Goal: Find specific page/section

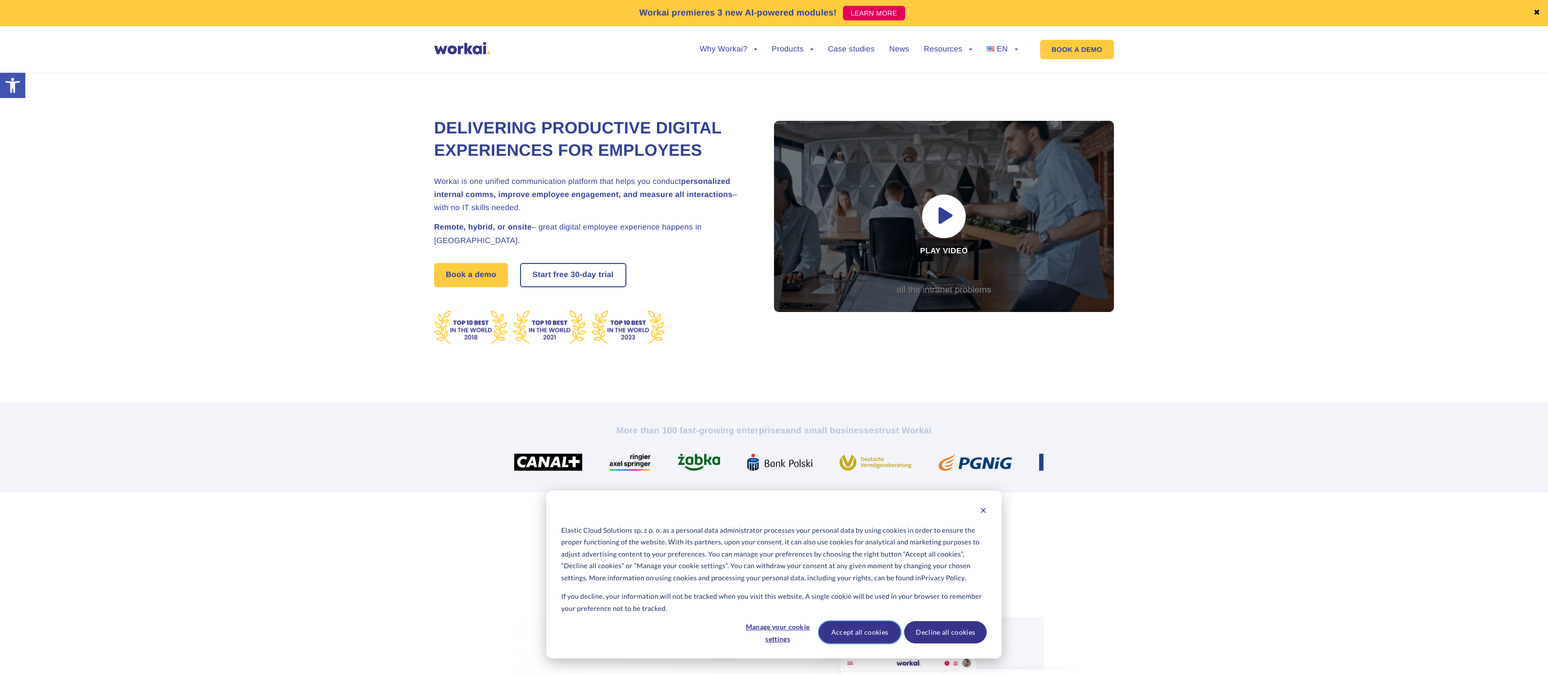
click at [861, 633] on button "Accept all cookies" at bounding box center [860, 632] width 83 height 22
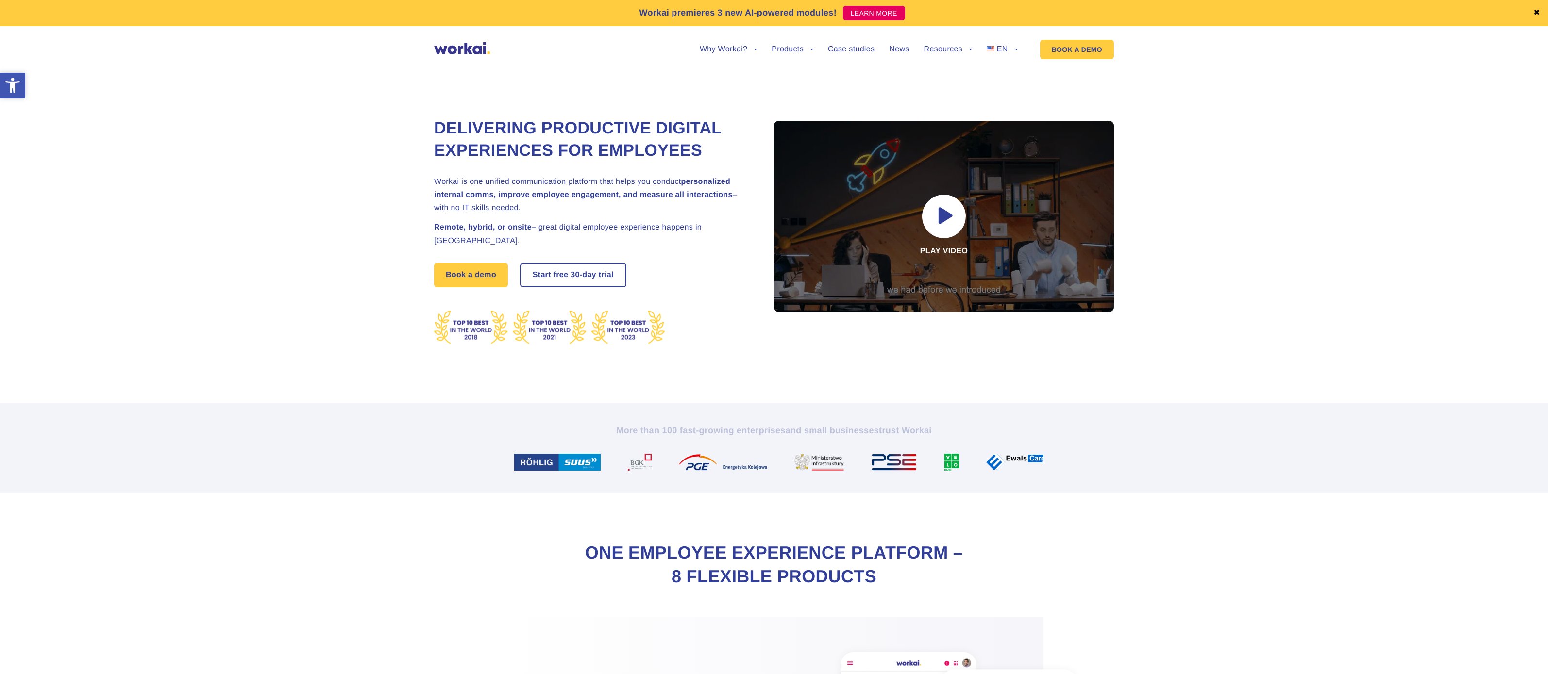
click at [9, 82] on icon at bounding box center [12, 85] width 15 height 15
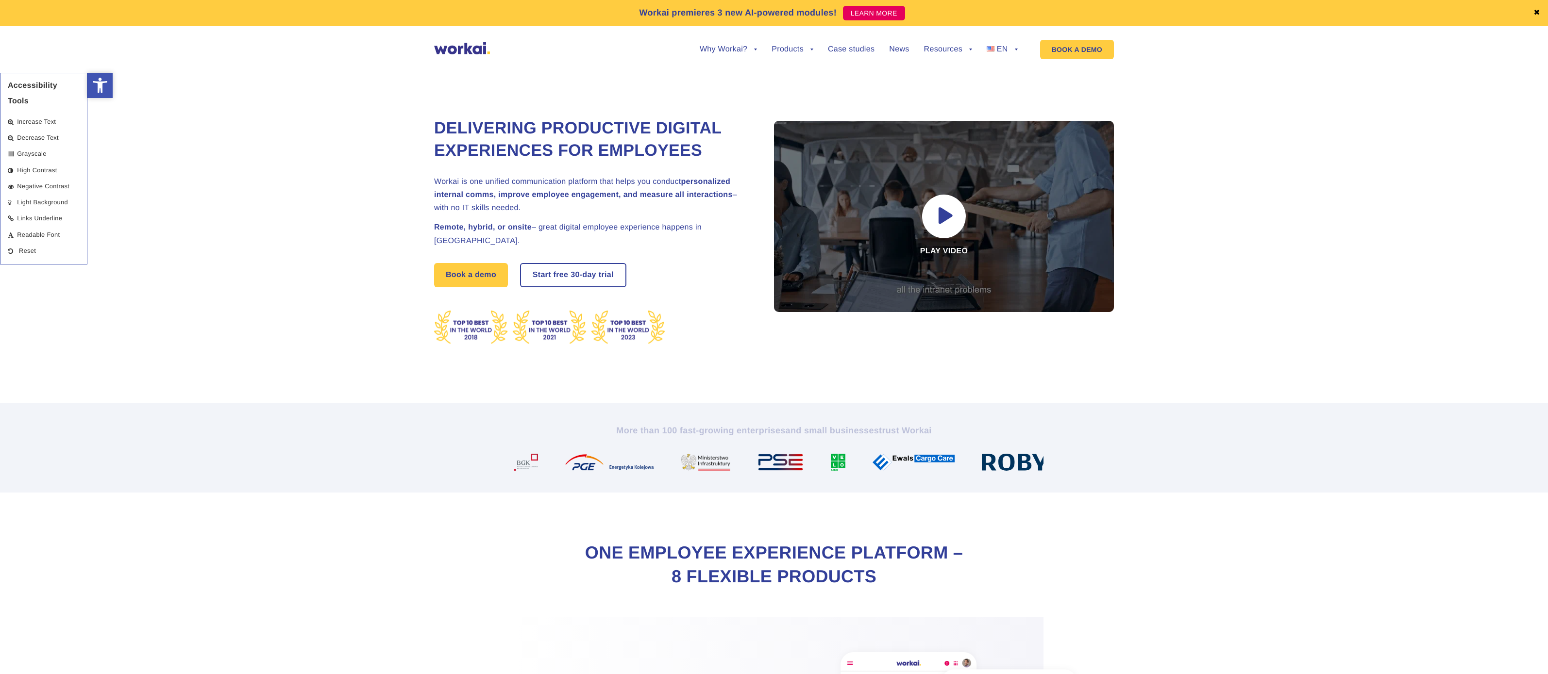
click at [106, 82] on icon at bounding box center [100, 85] width 15 height 15
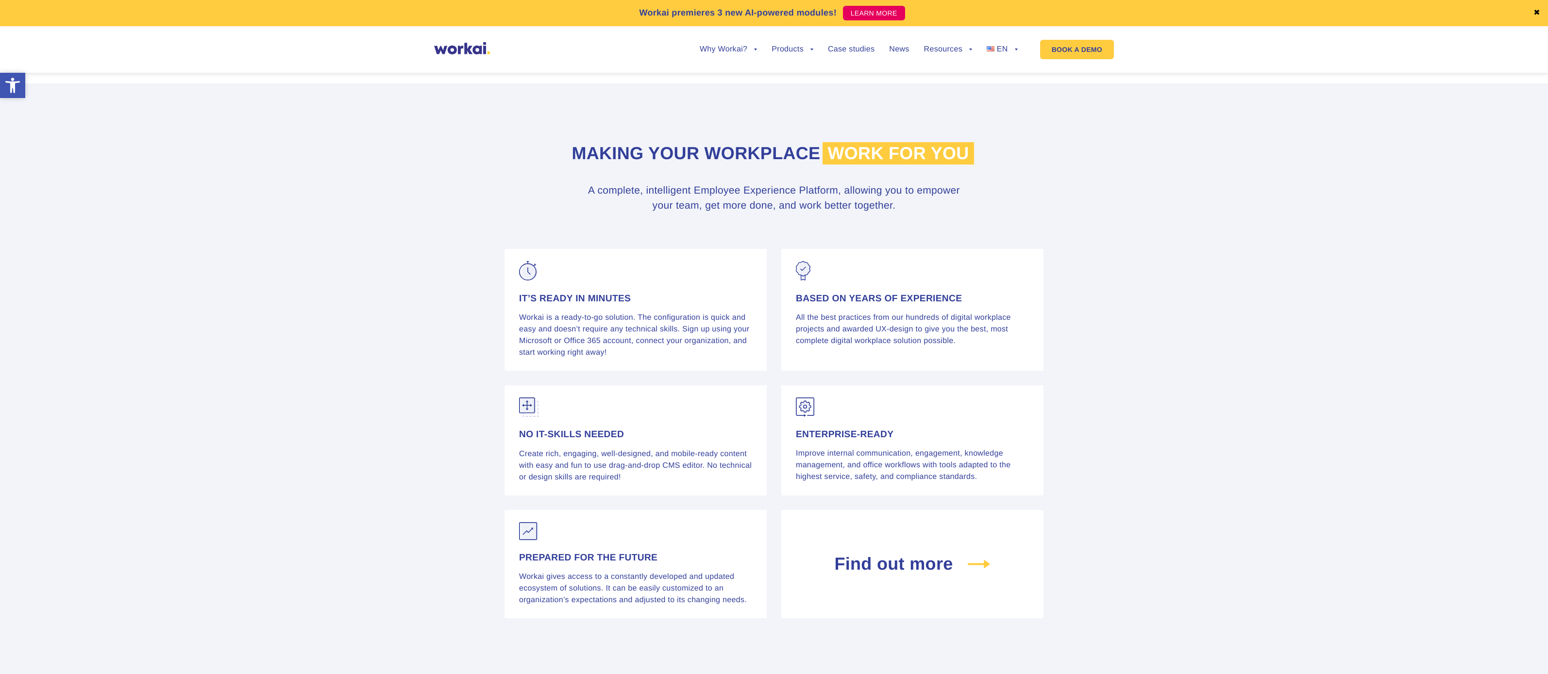
scroll to position [5781, 0]
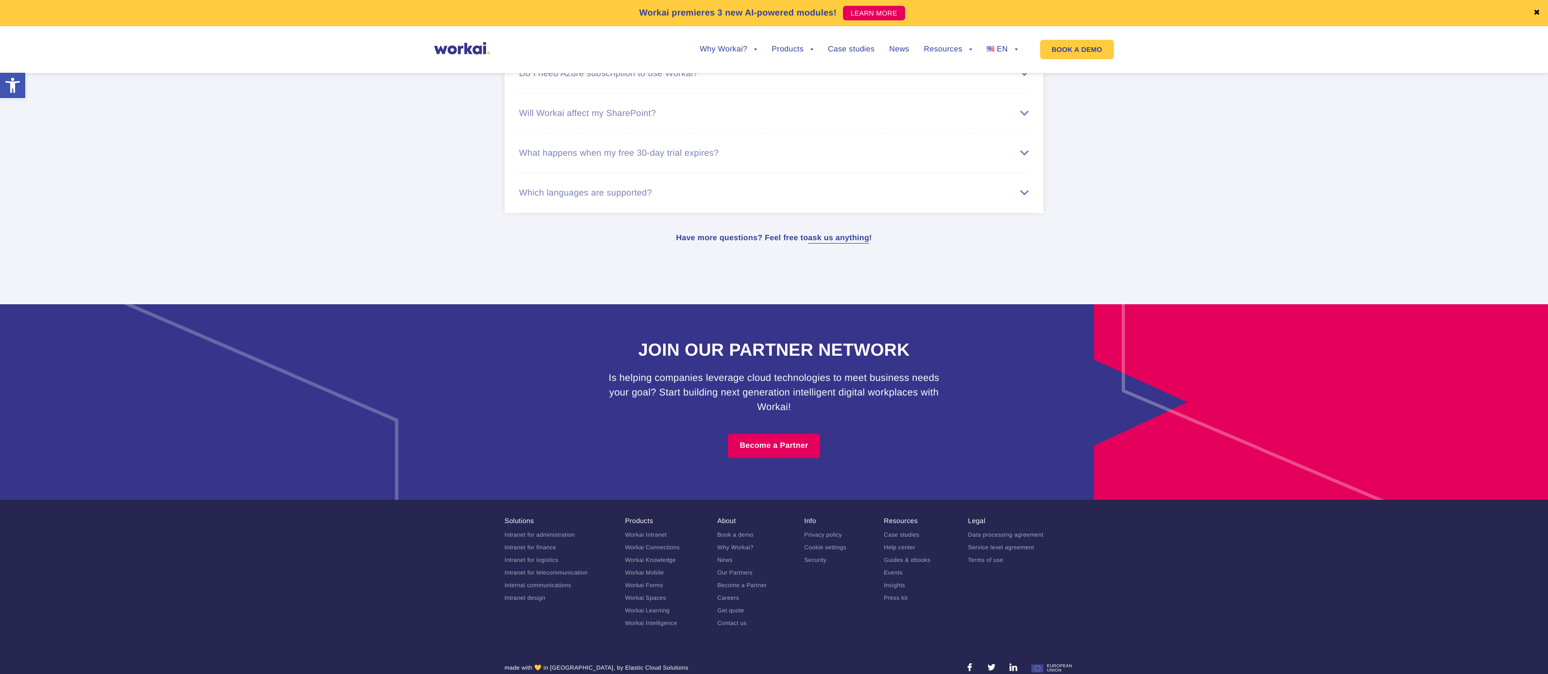
click at [845, 605] on li "Info Privacy policy Cookie settings Security" at bounding box center [825, 575] width 42 height 116
click at [736, 595] on link "Careers" at bounding box center [728, 598] width 22 height 7
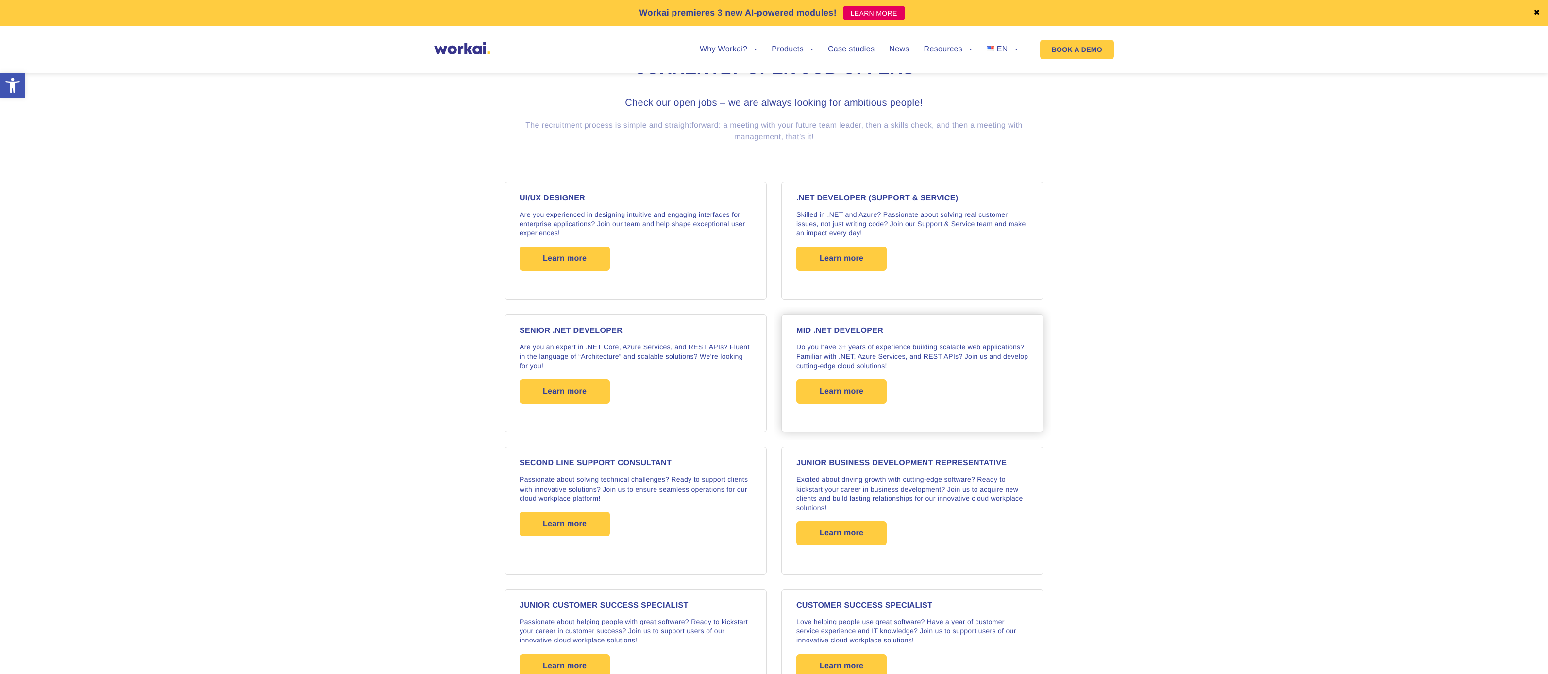
scroll to position [592, 0]
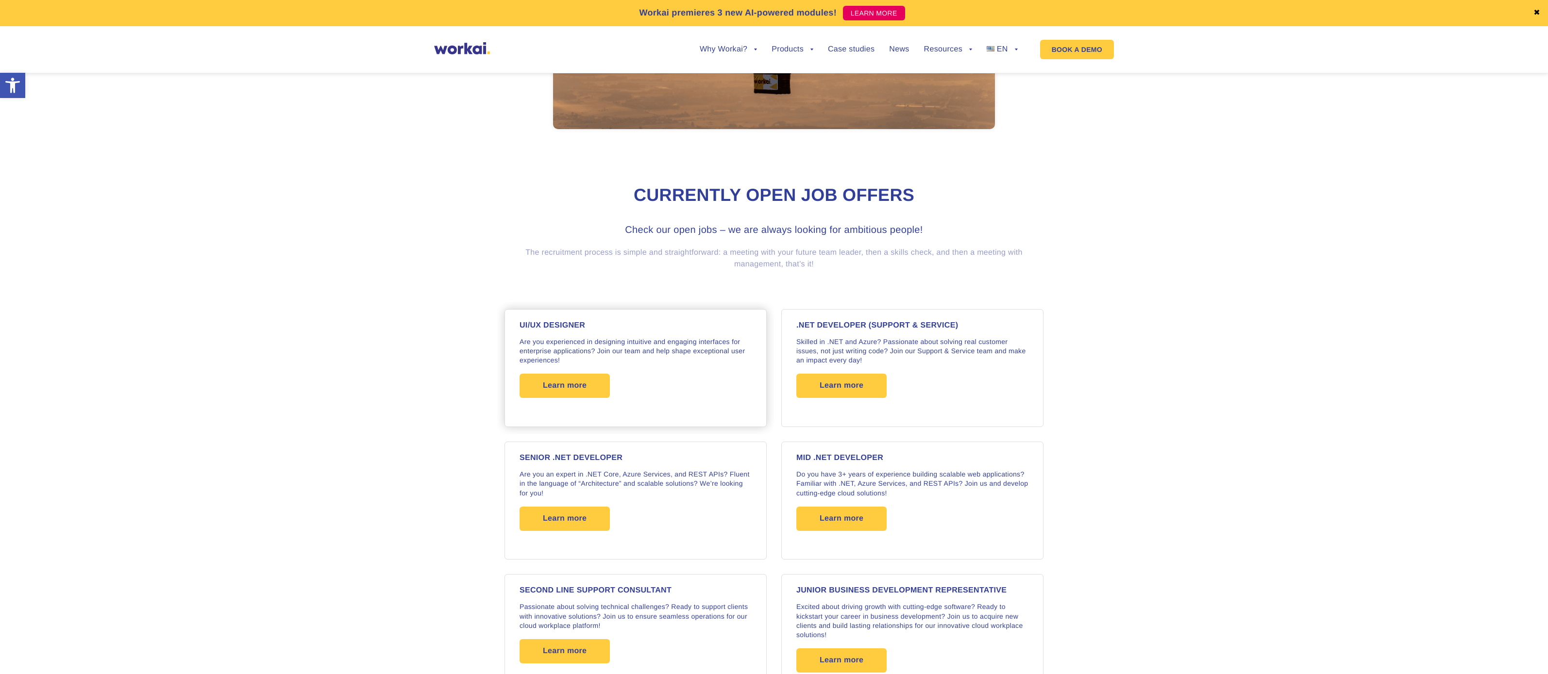
click at [706, 376] on div "UI/UX DESIGNER Are you experienced in designing intuitive and engaging interfac…" at bounding box center [635, 368] width 232 height 93
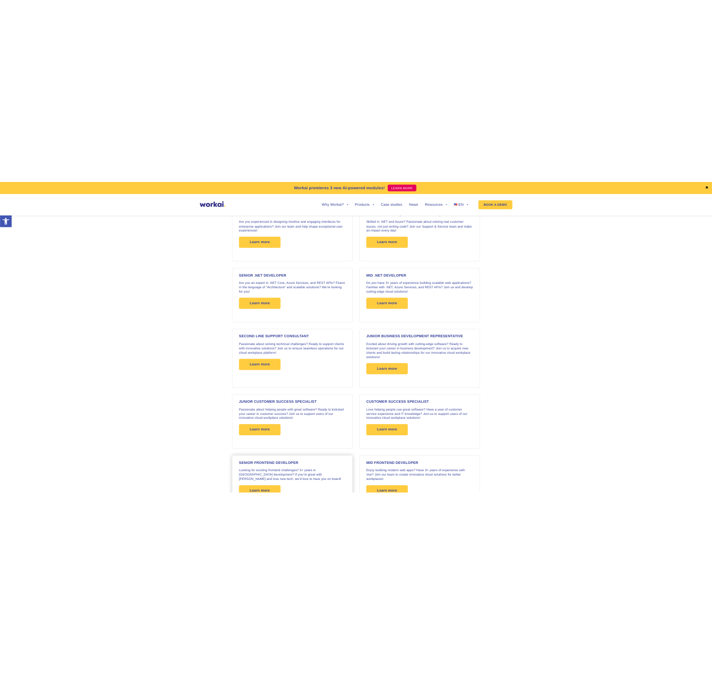
scroll to position [1015, 0]
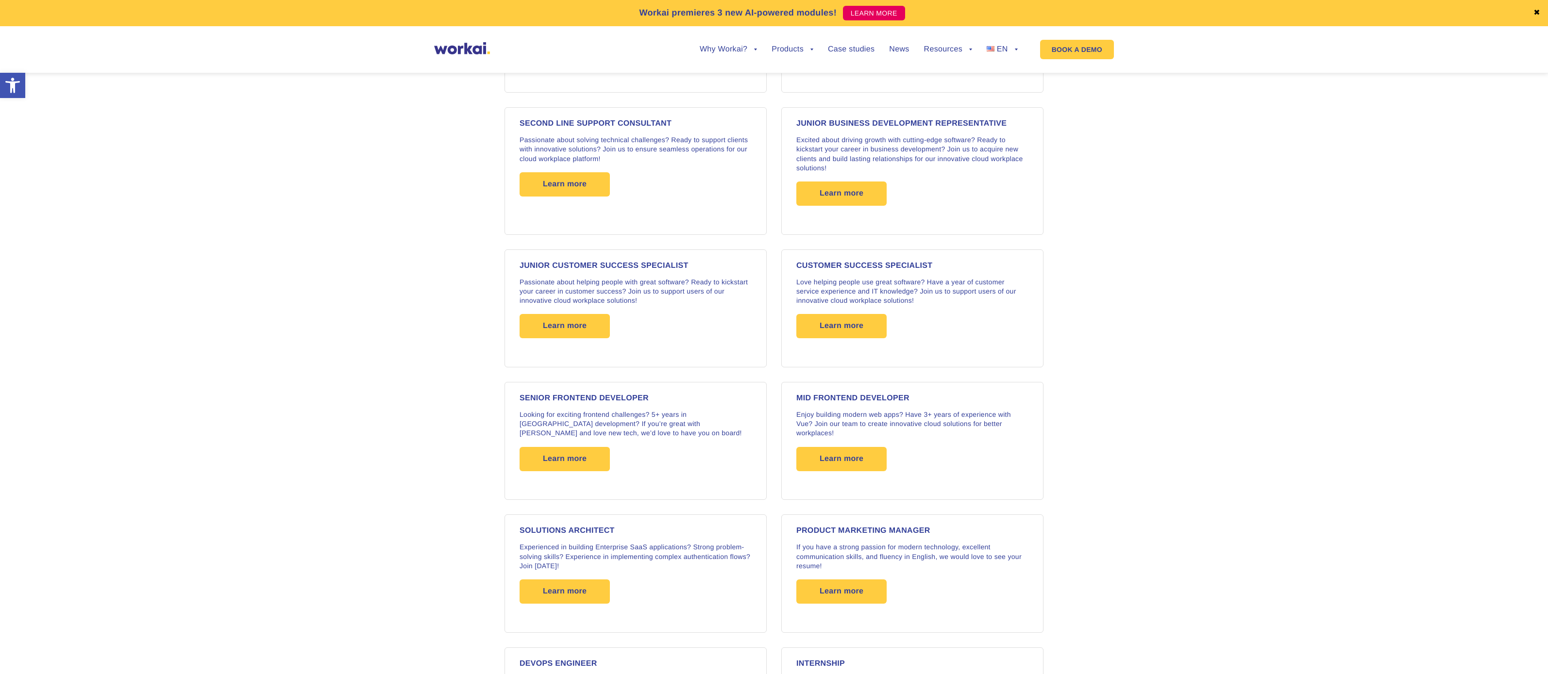
click at [396, 251] on section "UI/UX DESIGNER Are you experienced in designing intuitive and engaging interfac…" at bounding box center [774, 373] width 1548 height 1079
